Goal: Information Seeking & Learning: Learn about a topic

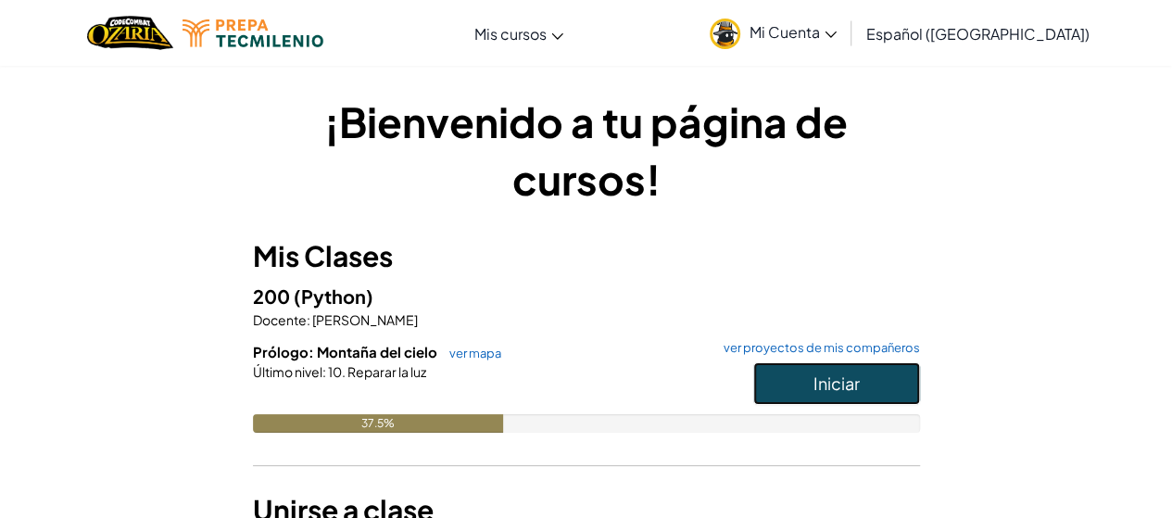
click at [831, 373] on span "Iniciar" at bounding box center [837, 382] width 46 height 21
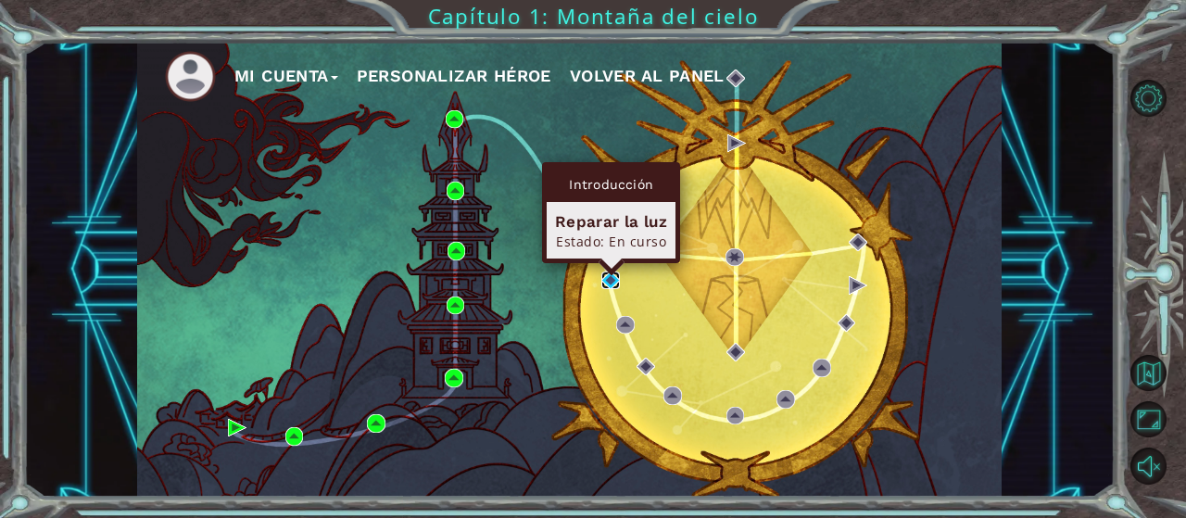
click at [612, 272] on body "Mi Cuenta Personalizar héroe Volver al panel Capítulo 1: Montaña del cielo Prác…" at bounding box center [593, 259] width 1186 height 518
click at [606, 277] on img at bounding box center [610, 280] width 19 height 19
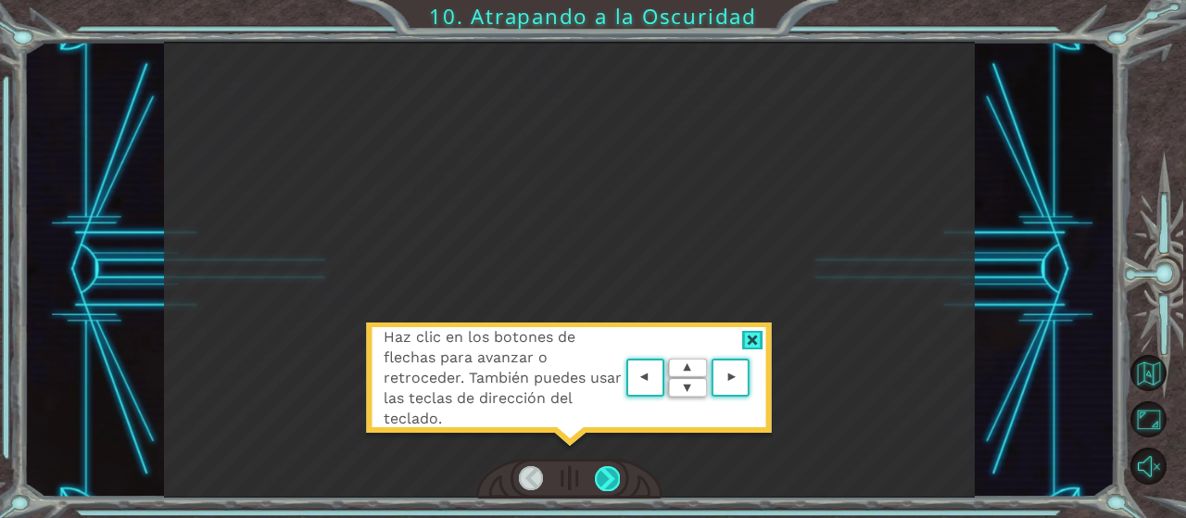
click at [601, 481] on div at bounding box center [607, 478] width 24 height 25
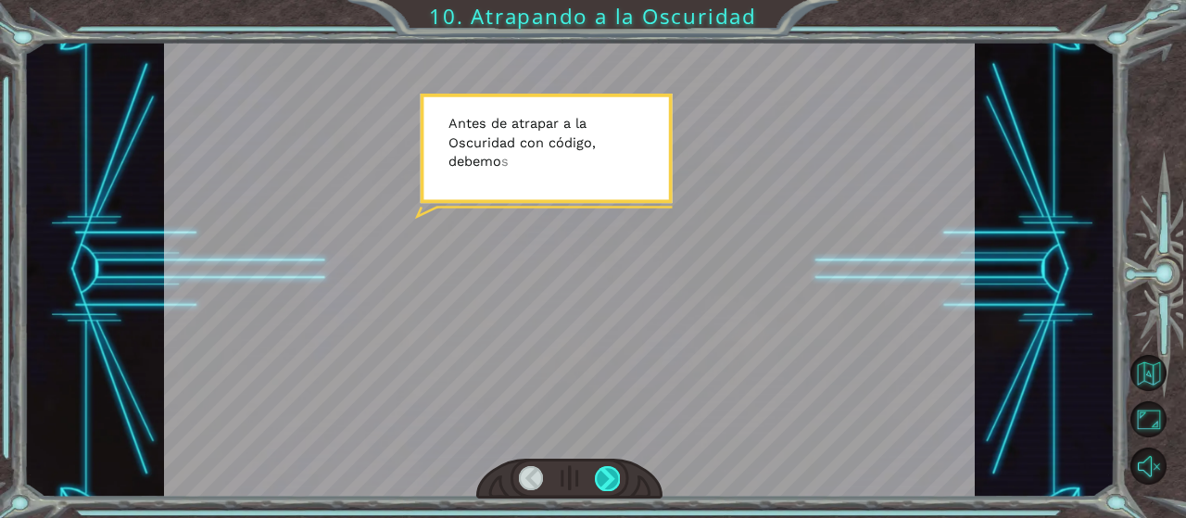
click at [598, 475] on div at bounding box center [607, 478] width 24 height 25
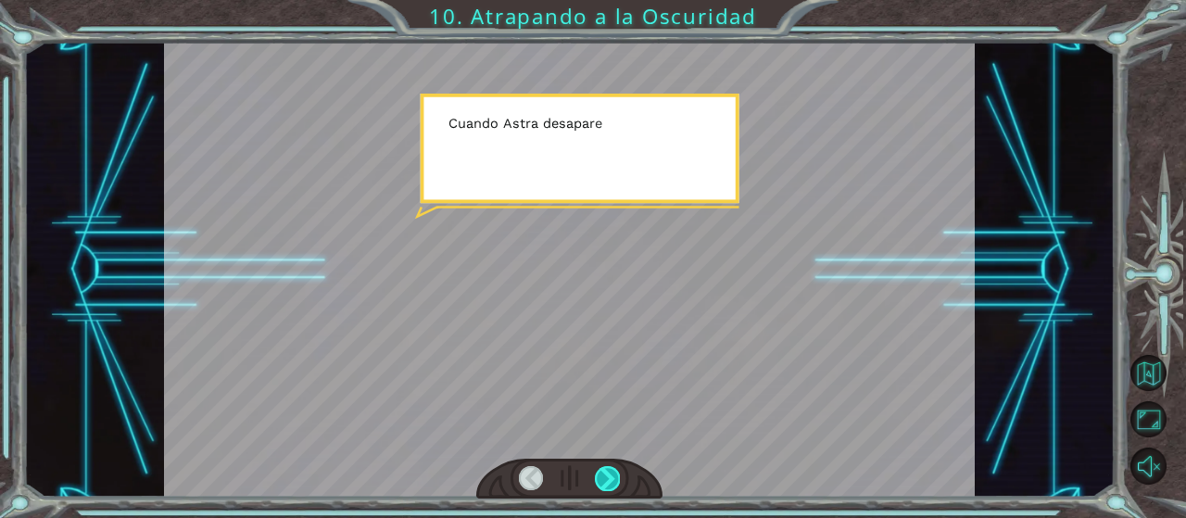
click at [598, 475] on div at bounding box center [607, 478] width 24 height 25
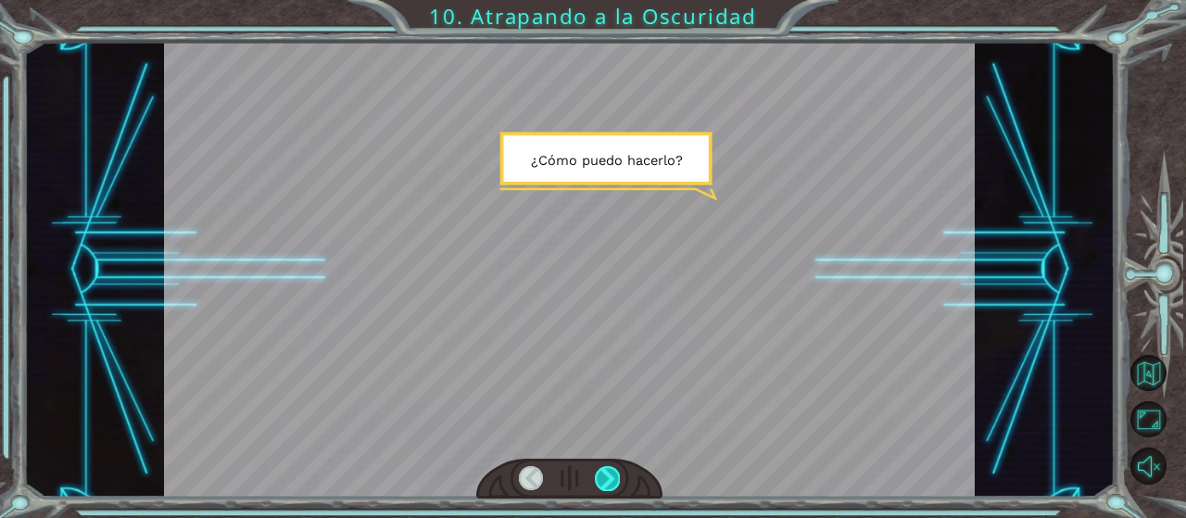
click at [598, 473] on div at bounding box center [607, 478] width 24 height 25
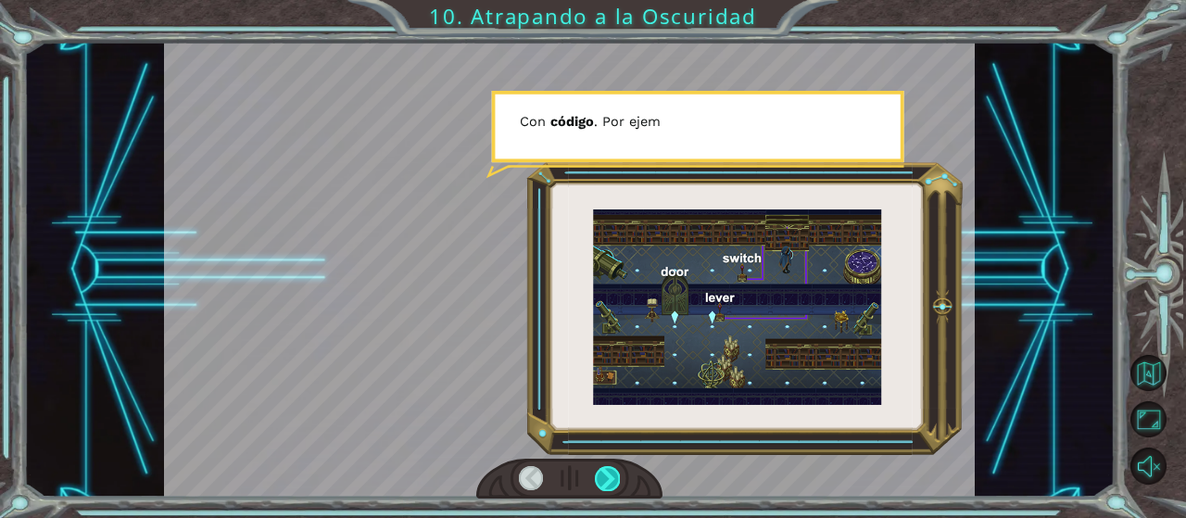
click at [596, 472] on div at bounding box center [607, 478] width 24 height 25
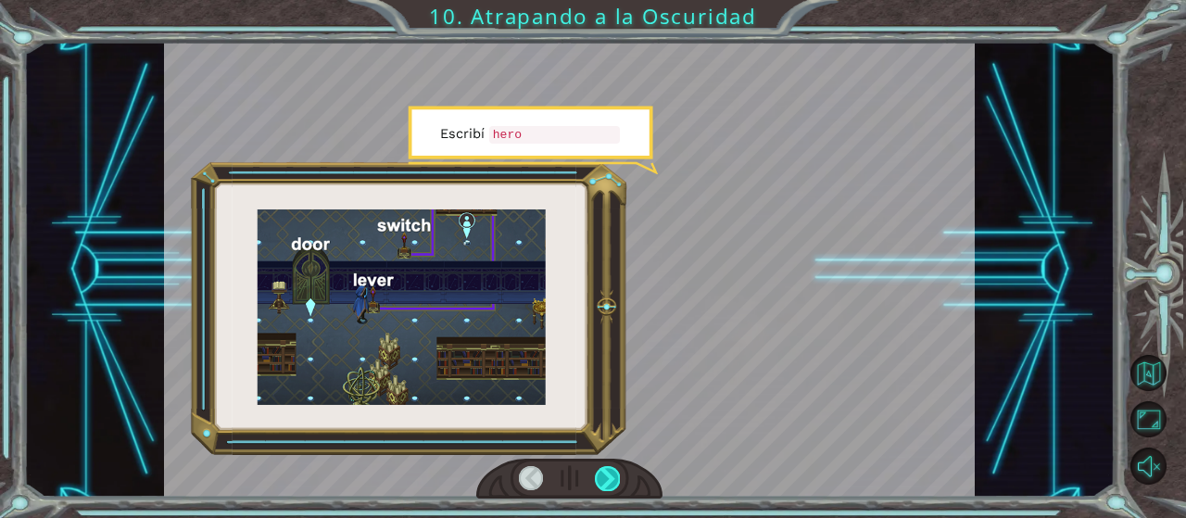
click at [595, 471] on div at bounding box center [607, 478] width 24 height 25
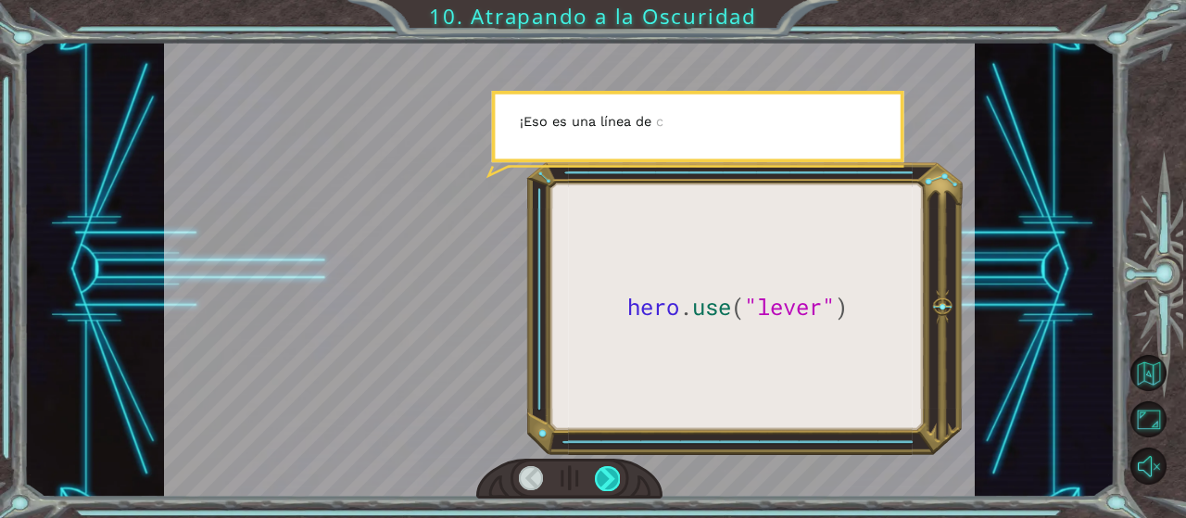
click at [595, 471] on div at bounding box center [607, 478] width 24 height 25
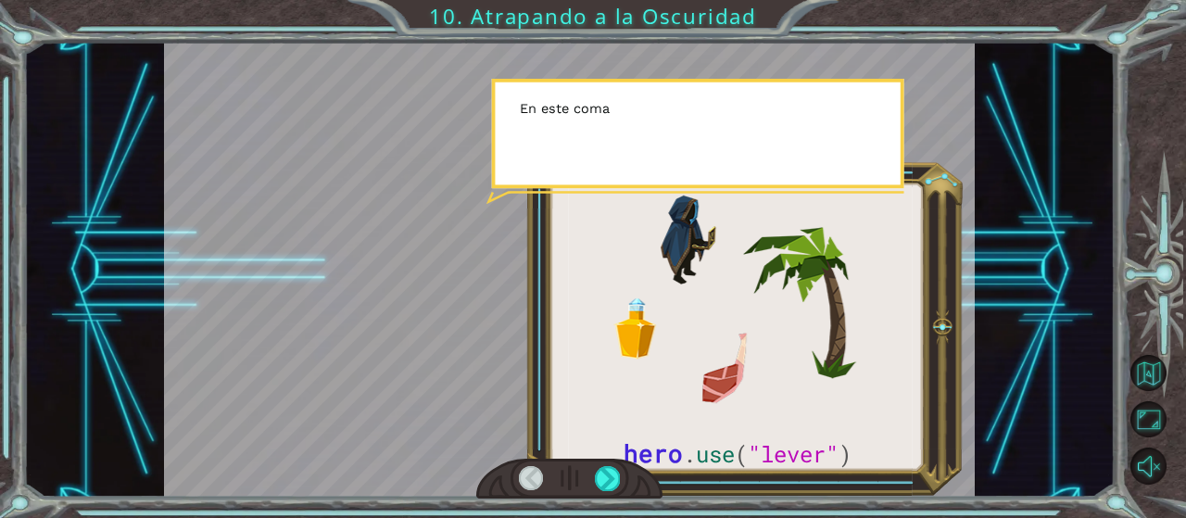
click at [592, 467] on div at bounding box center [569, 479] width 186 height 41
click at [611, 480] on div at bounding box center [607, 478] width 24 height 25
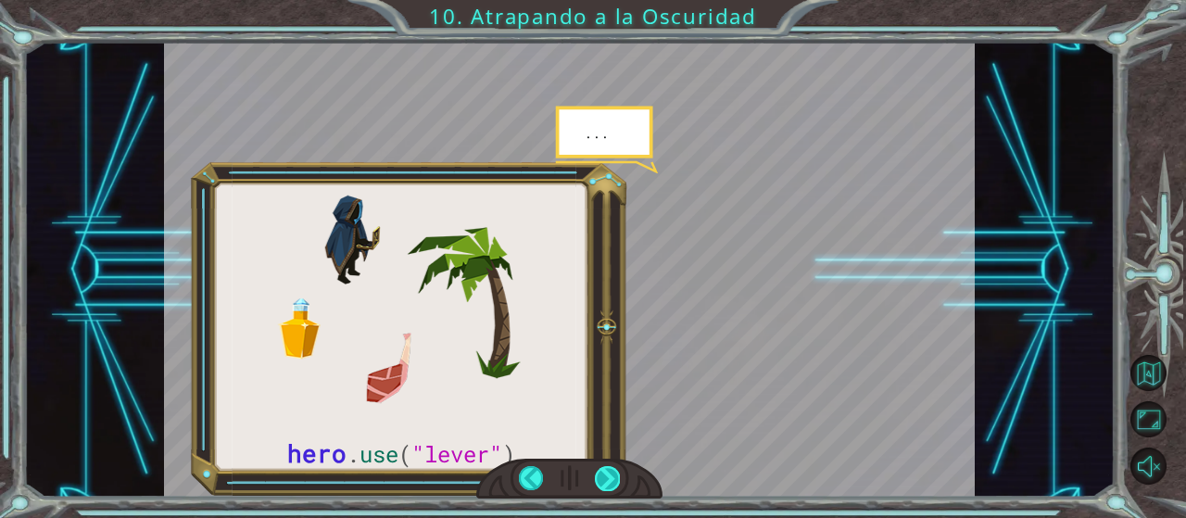
click at [607, 475] on div at bounding box center [607, 478] width 24 height 25
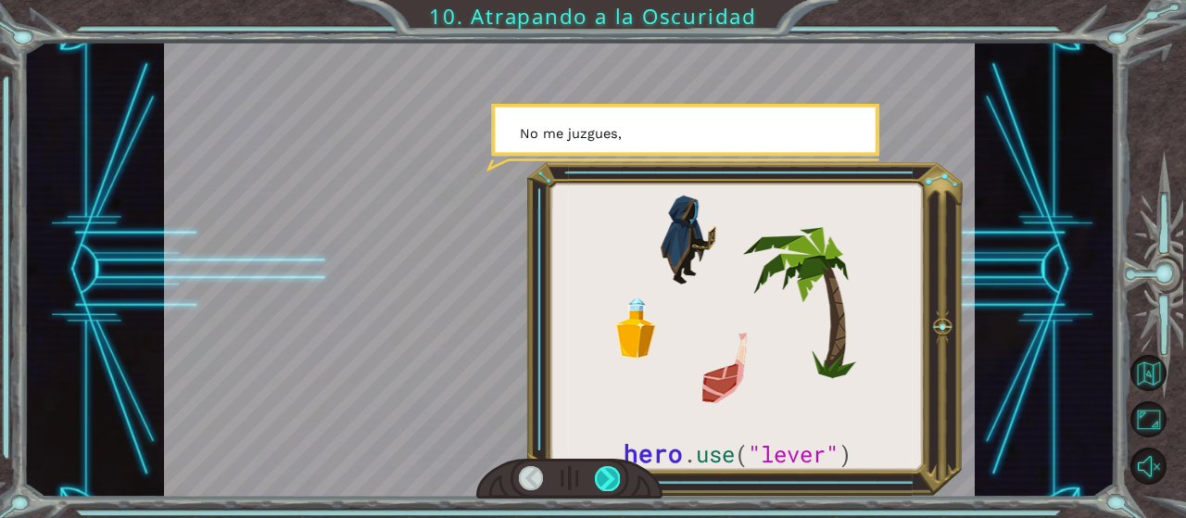
click at [607, 475] on div at bounding box center [607, 478] width 24 height 25
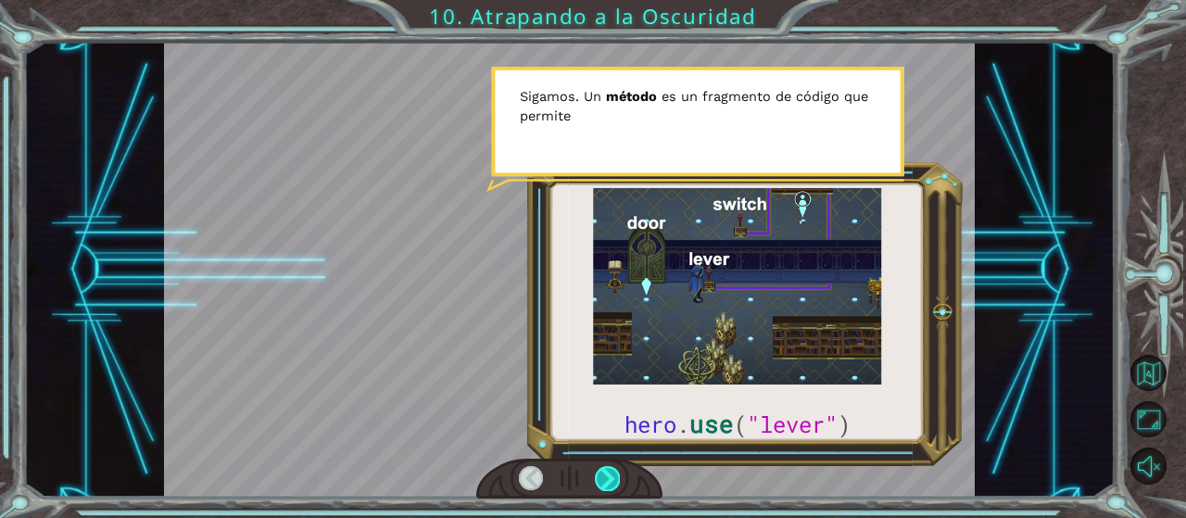
click at [599, 473] on div at bounding box center [607, 478] width 24 height 25
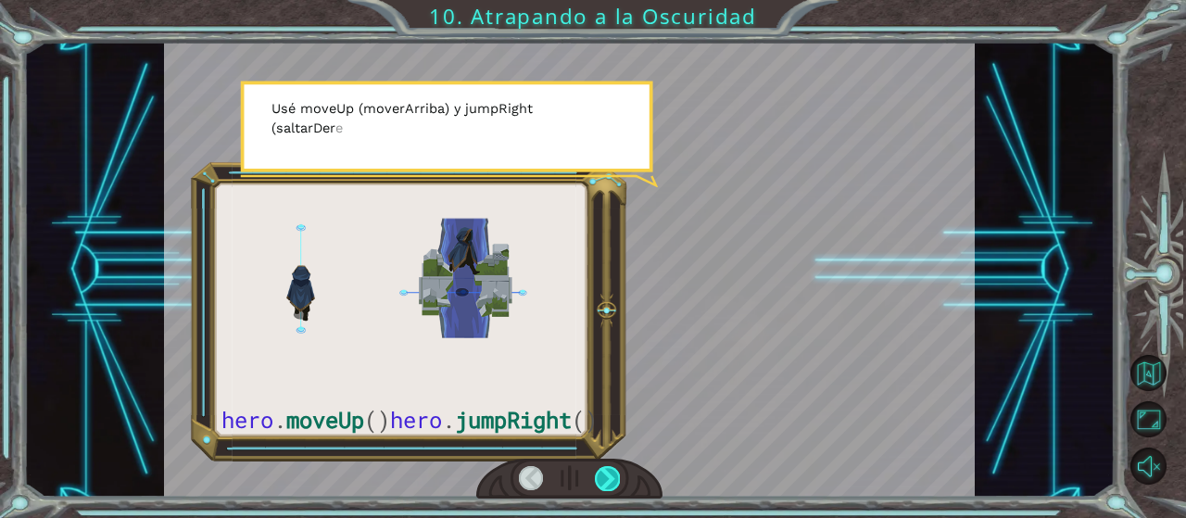
click at [604, 475] on div at bounding box center [607, 478] width 24 height 25
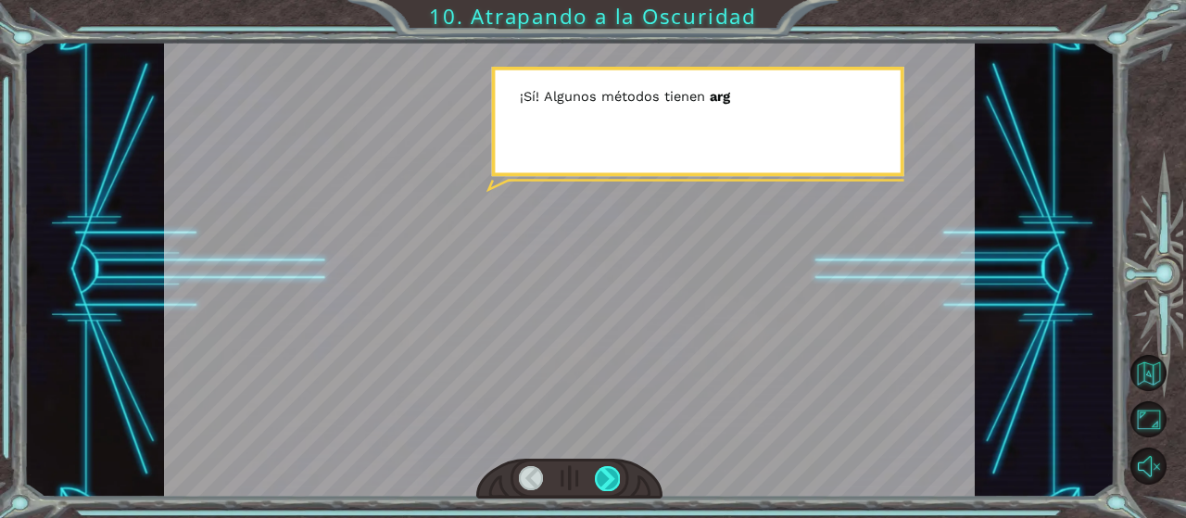
click at [604, 475] on div at bounding box center [607, 478] width 24 height 25
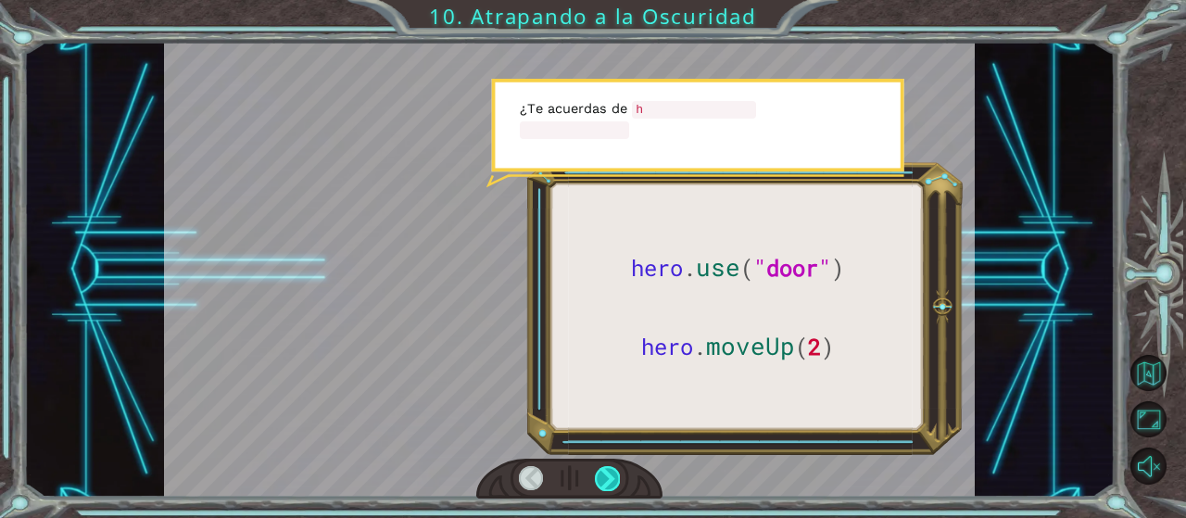
click at [604, 474] on div at bounding box center [607, 478] width 24 height 25
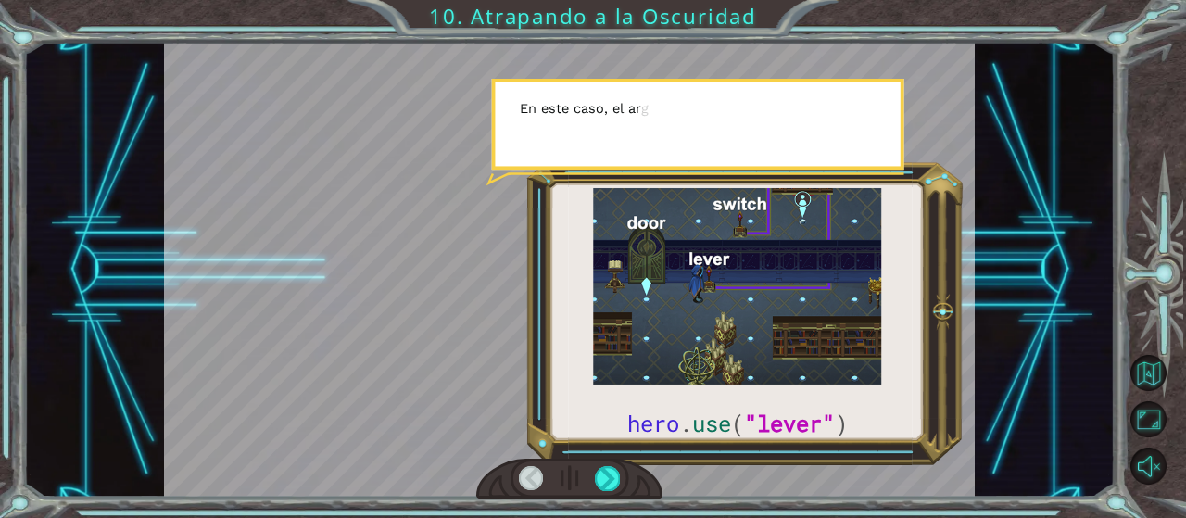
drag, startPoint x: 601, startPoint y: 473, endPoint x: 628, endPoint y: 457, distance: 31.6
click at [602, 470] on div at bounding box center [607, 478] width 24 height 25
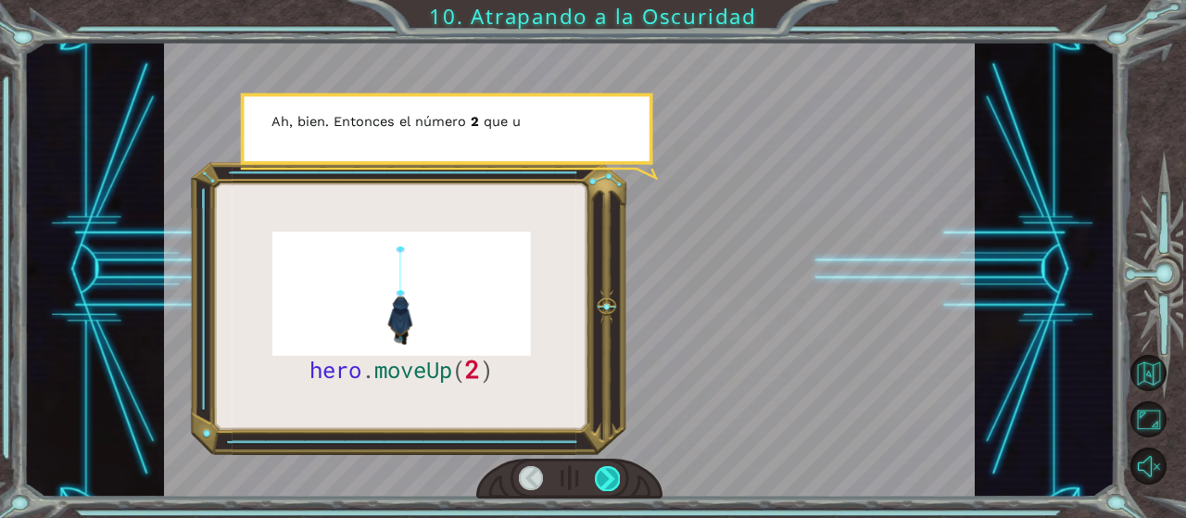
click at [606, 483] on div at bounding box center [607, 478] width 24 height 25
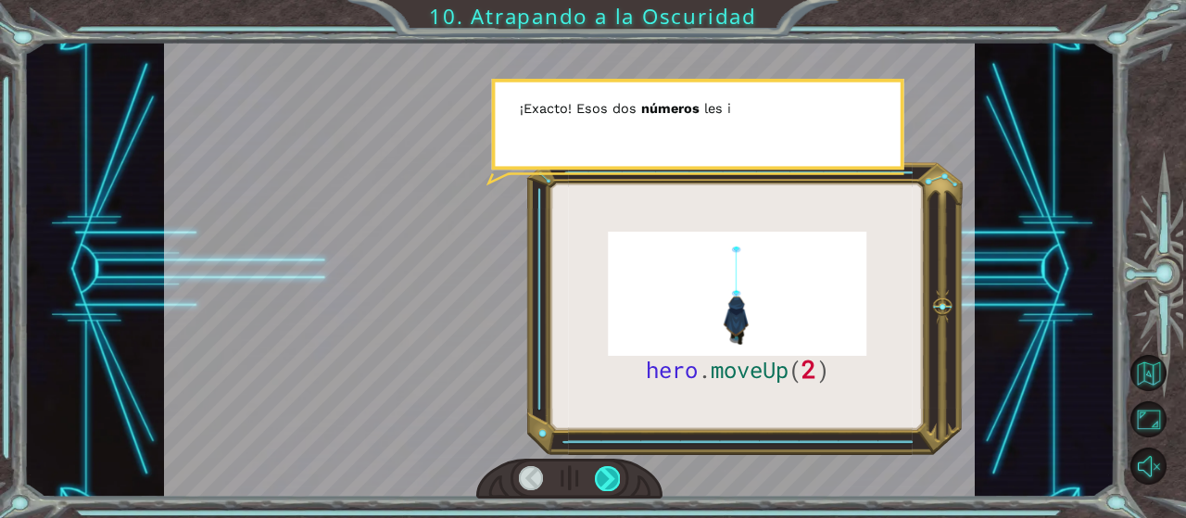
click at [606, 483] on div at bounding box center [607, 478] width 24 height 25
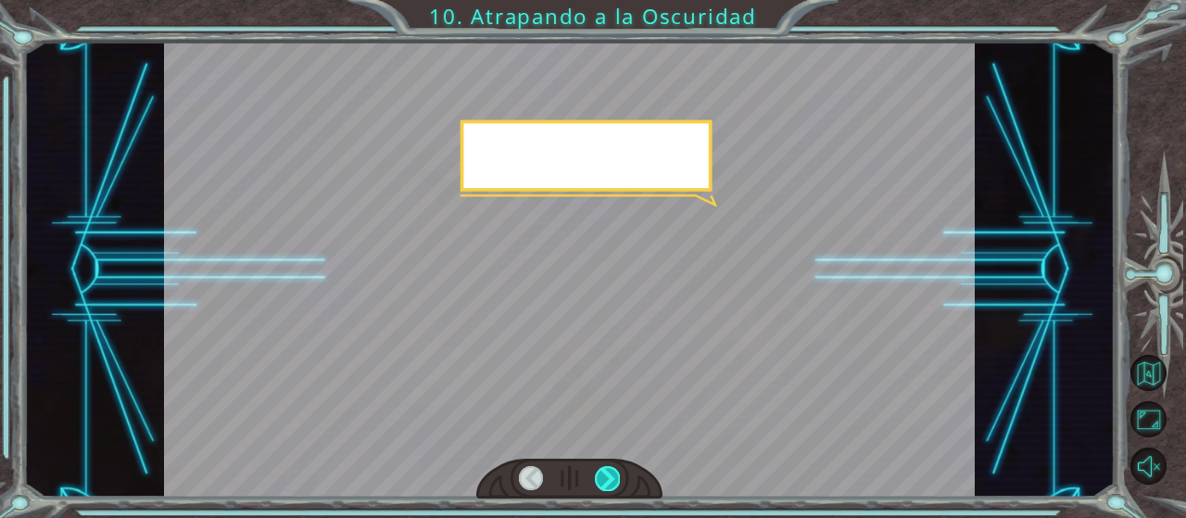
click at [606, 481] on div at bounding box center [607, 478] width 24 height 25
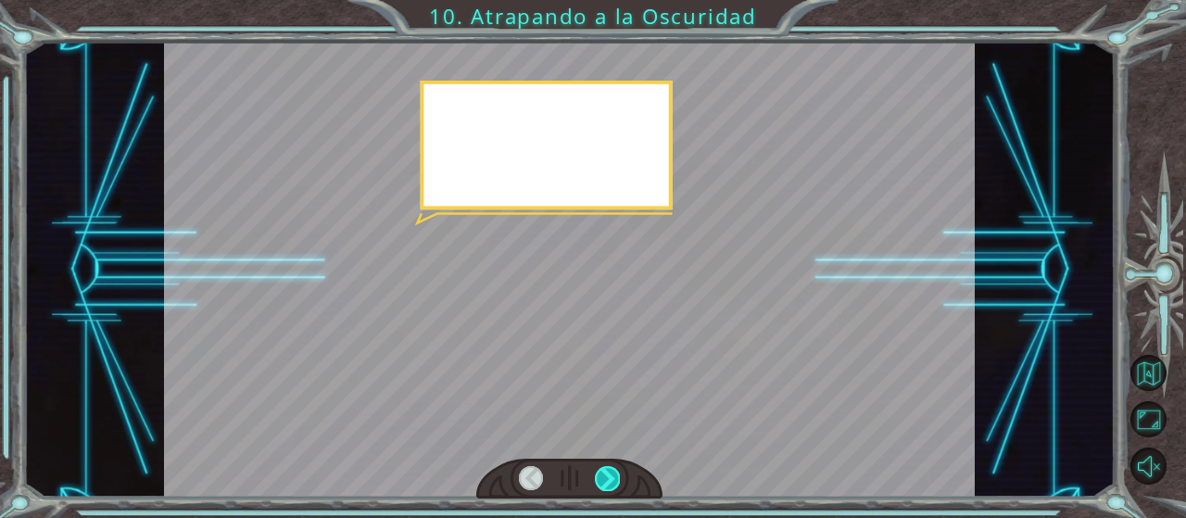
click at [606, 480] on div at bounding box center [607, 478] width 24 height 25
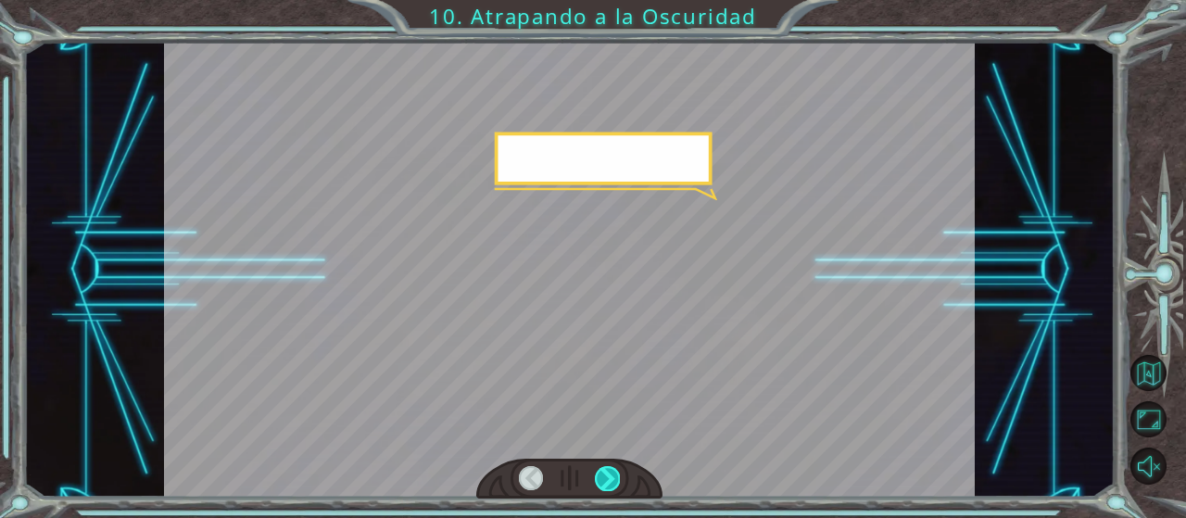
click at [605, 479] on div at bounding box center [607, 478] width 24 height 25
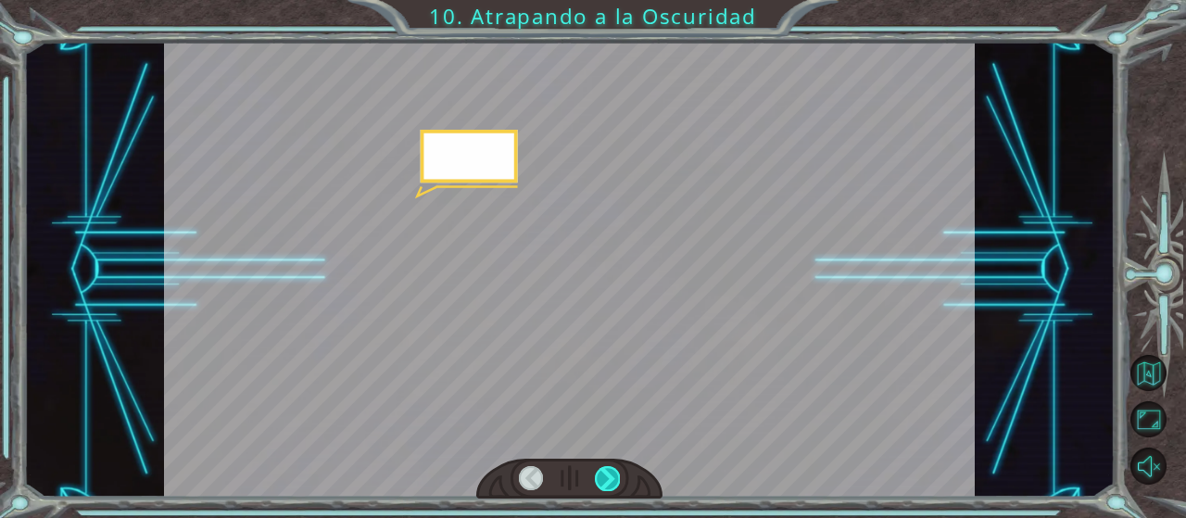
click at [605, 479] on div at bounding box center [607, 478] width 24 height 25
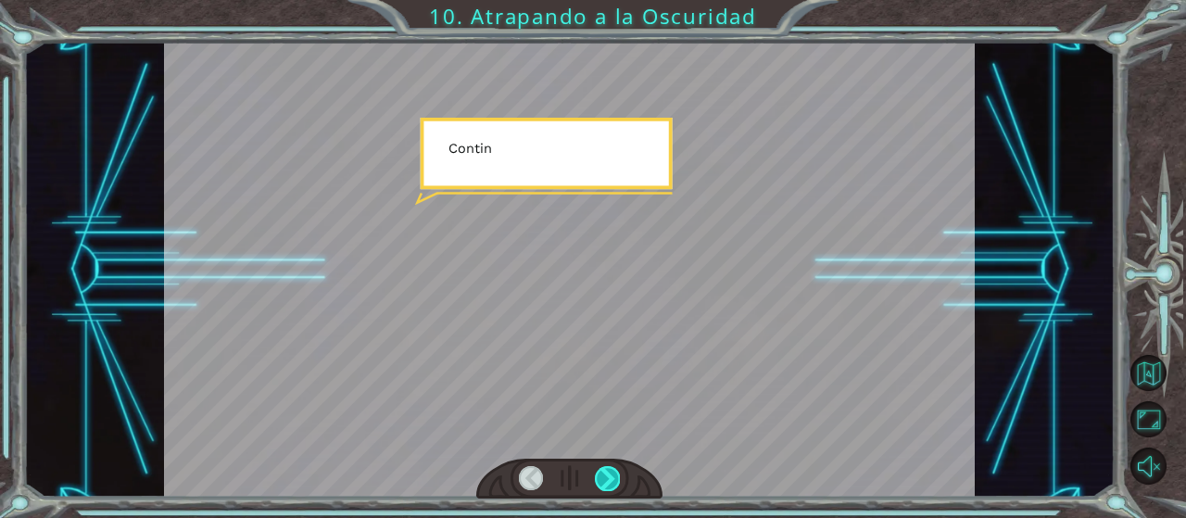
click at [604, 477] on div at bounding box center [607, 478] width 24 height 25
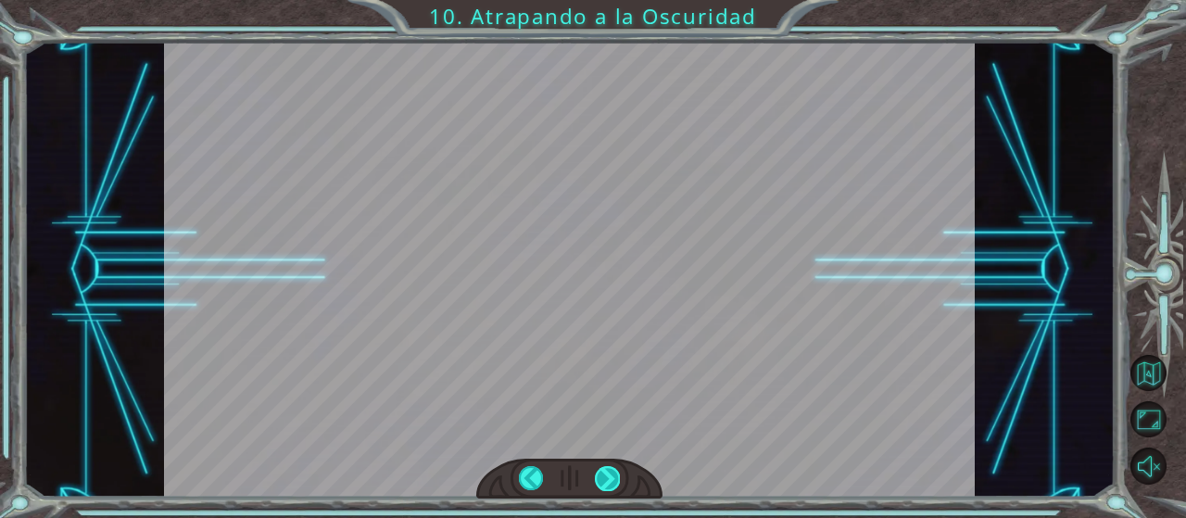
click at [604, 477] on div at bounding box center [607, 478] width 24 height 25
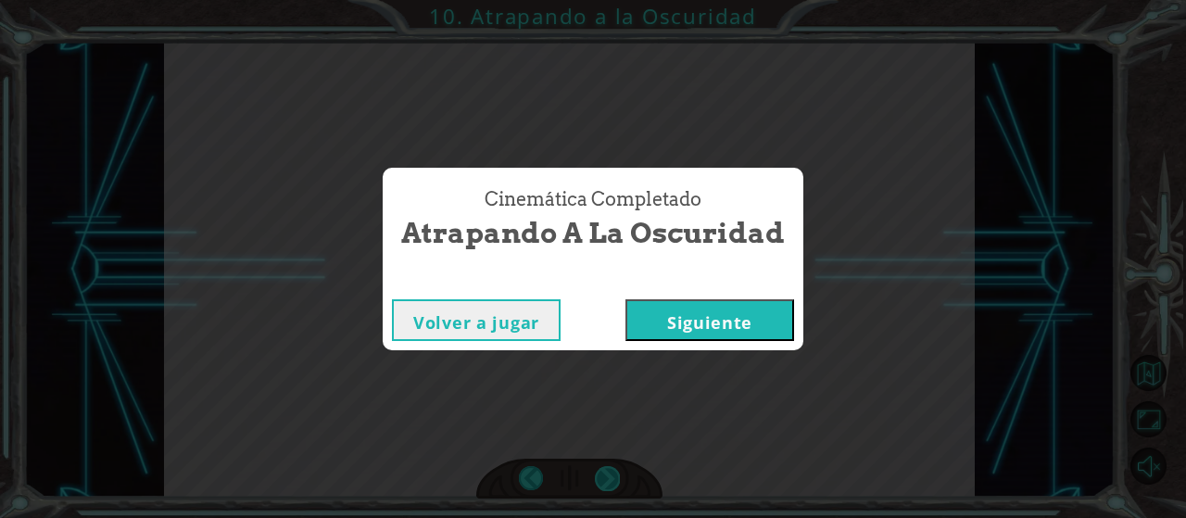
click at [604, 477] on div "Cinemática Completado Atrapando a la Oscuridad Volver a jugar [GEOGRAPHIC_DATA]" at bounding box center [593, 259] width 1186 height 518
click at [701, 330] on button "Siguiente" at bounding box center [709, 320] width 169 height 42
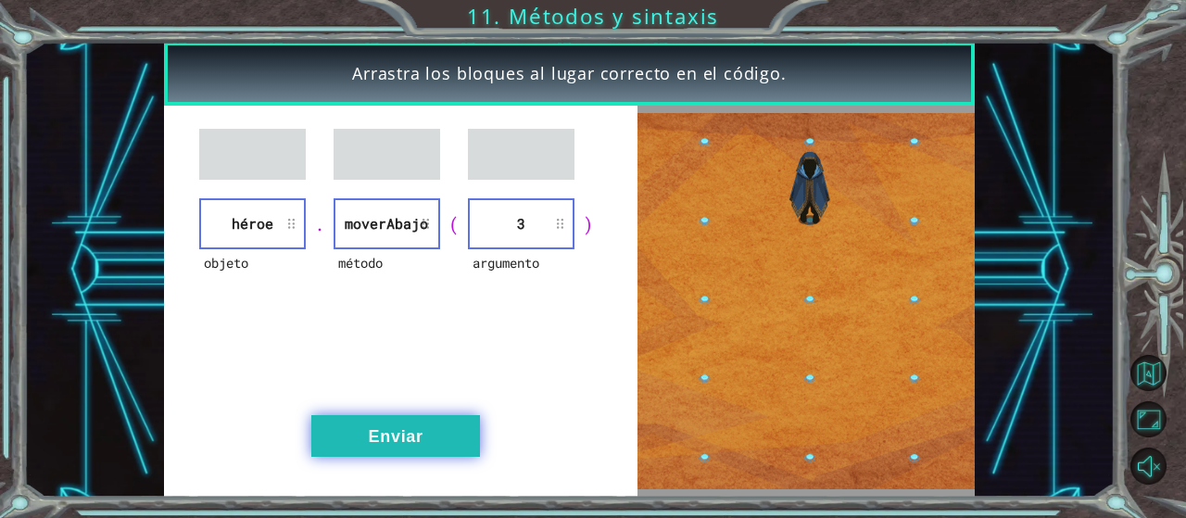
click at [413, 433] on button "Enviar" at bounding box center [395, 436] width 169 height 42
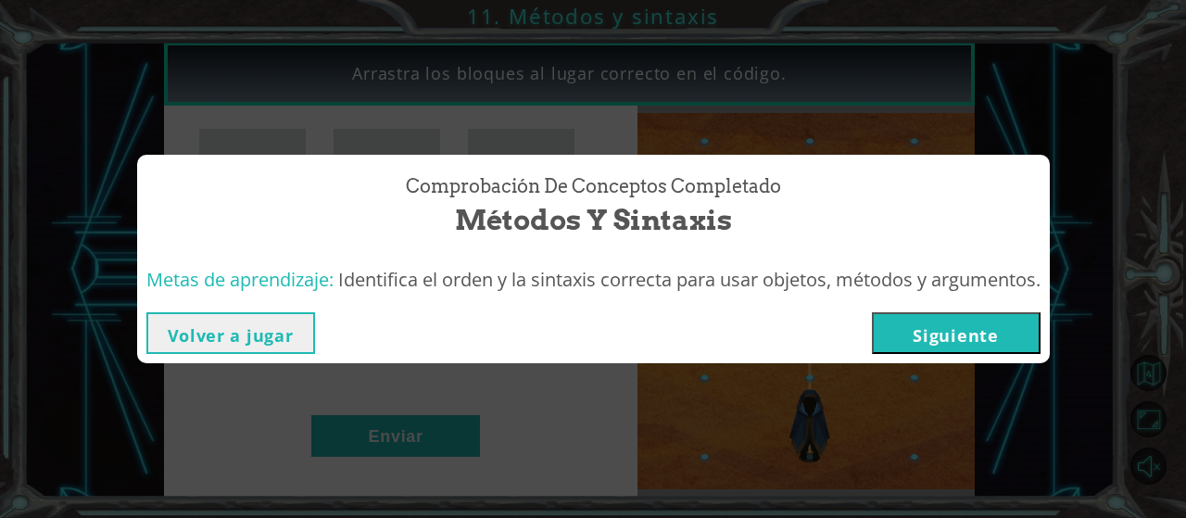
click at [986, 329] on button "Siguiente" at bounding box center [956, 333] width 169 height 42
